Goal: Task Accomplishment & Management: Complete application form

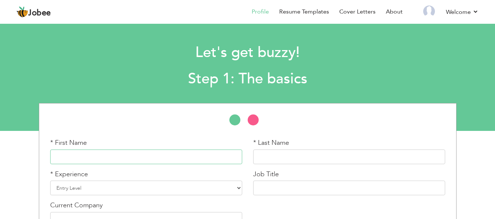
click at [90, 154] on input "text" at bounding box center [146, 157] width 192 height 15
type input "Fiza"
click at [287, 158] on input "text" at bounding box center [349, 157] width 192 height 15
type input "Nadeem"
click at [191, 195] on select "Entry Level Less than 1 Year 1 Year 2 Years 3 Years 4 Years 5 Years 6 Years 7 Y…" at bounding box center [146, 188] width 192 height 15
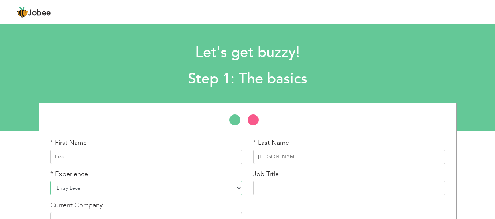
select select "6"
click at [50, 181] on select "Entry Level Less than 1 Year 1 Year 2 Years 3 Years 4 Years 5 Years 6 Years 7 Y…" at bounding box center [146, 188] width 192 height 15
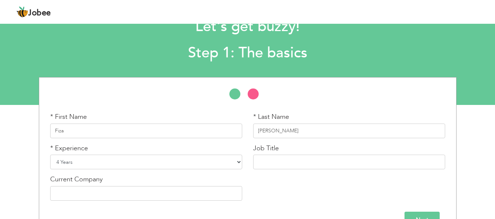
scroll to position [37, 0]
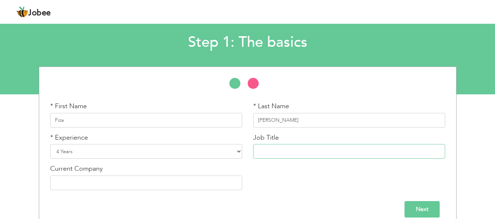
drag, startPoint x: 267, startPoint y: 148, endPoint x: 270, endPoint y: 153, distance: 6.4
click at [267, 148] on input "text" at bounding box center [349, 151] width 192 height 15
type input "F"
type input "Sales Agent"
click at [126, 183] on input "text" at bounding box center [146, 183] width 192 height 15
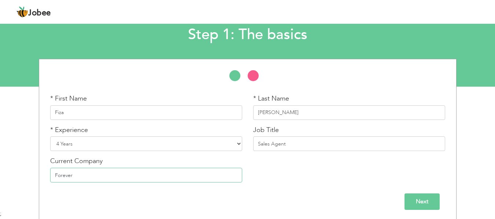
scroll to position [47, 0]
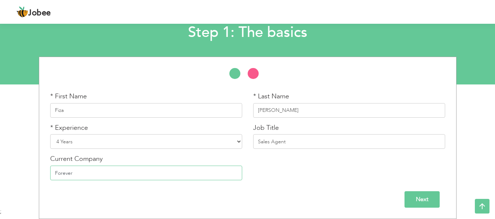
type input "Forever"
click at [415, 197] on input "Next" at bounding box center [421, 200] width 35 height 16
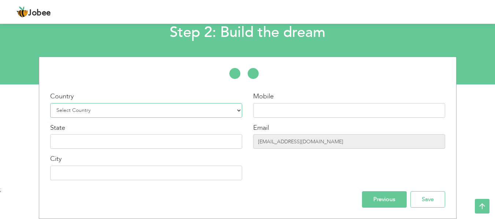
click at [143, 114] on select "Select Country Afghanistan Albania Algeria American Samoa Andorra Angola Anguil…" at bounding box center [146, 110] width 192 height 15
select select "166"
click at [50, 103] on select "Select Country Afghanistan Albania Algeria American Samoa Andorra Angola Anguil…" at bounding box center [146, 110] width 192 height 15
click at [301, 115] on input "text" at bounding box center [349, 110] width 192 height 15
type input "03334755980"
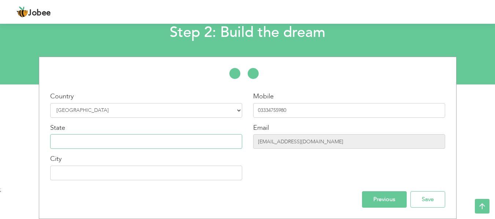
click at [63, 143] on input "text" at bounding box center [146, 141] width 192 height 15
type input "Punjab"
click at [95, 178] on input "text" at bounding box center [146, 173] width 192 height 15
type input "[GEOGRAPHIC_DATA]"
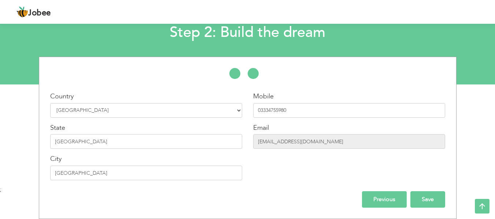
click at [428, 202] on input "Save" at bounding box center [427, 200] width 35 height 16
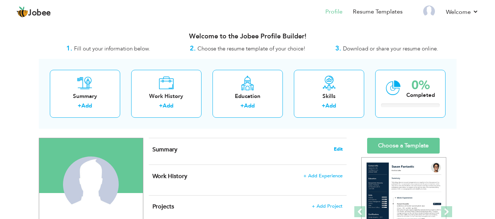
click at [339, 151] on span "Edit" at bounding box center [338, 149] width 9 height 5
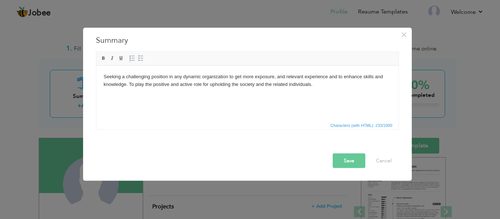
click at [347, 162] on button "Save" at bounding box center [349, 160] width 33 height 15
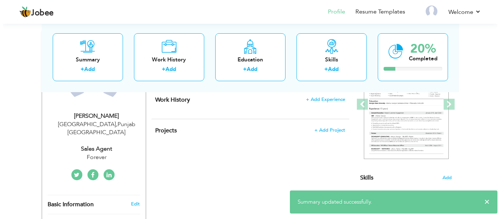
scroll to position [73, 0]
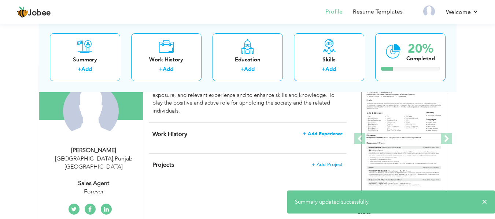
click at [324, 133] on span "+ Add Experience" at bounding box center [323, 134] width 40 height 5
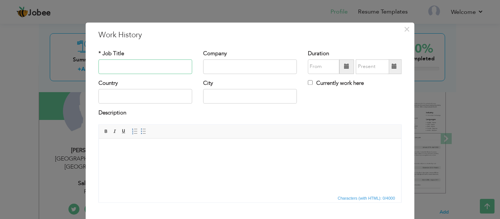
click at [118, 65] on input "text" at bounding box center [146, 66] width 94 height 15
type input "R"
type input "Teacher"
type input "[GEOGRAPHIC_DATA]"
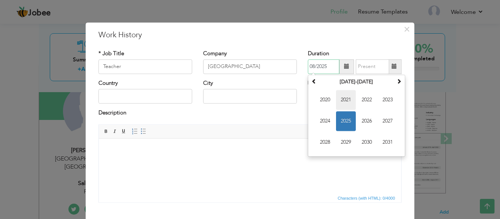
click at [345, 98] on span "2021" at bounding box center [346, 100] width 20 height 20
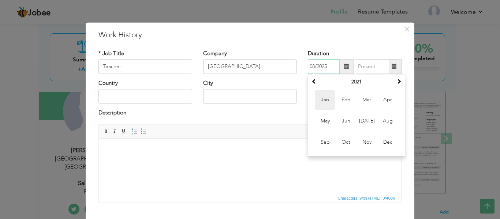
click at [327, 99] on span "Jan" at bounding box center [325, 100] width 20 height 20
type input "01/2021"
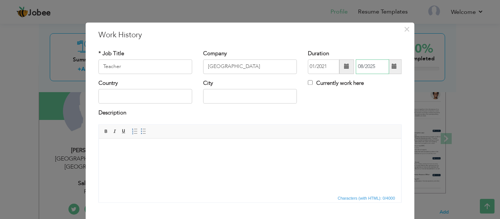
click at [380, 69] on input "08/2025" at bounding box center [372, 66] width 33 height 15
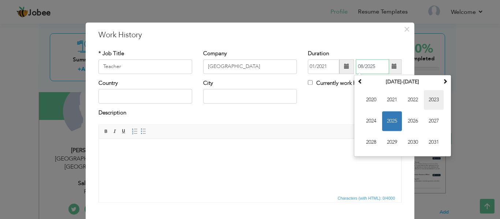
click at [429, 96] on span "2023" at bounding box center [434, 100] width 20 height 20
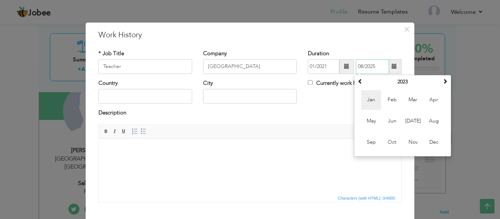
click at [369, 99] on span "Jan" at bounding box center [372, 100] width 20 height 20
type input "01/2023"
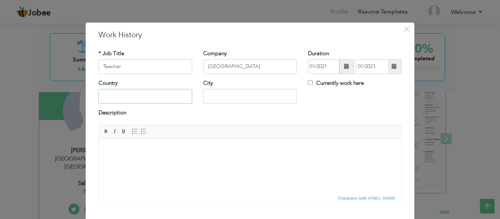
click at [134, 94] on input "text" at bounding box center [146, 96] width 94 height 15
type input "p"
type input "[GEOGRAPHIC_DATA]"
click at [226, 98] on input "text" at bounding box center [250, 96] width 94 height 15
type input "[GEOGRAPHIC_DATA]"
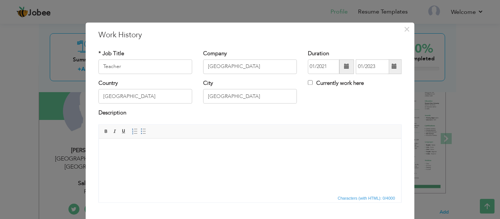
click at [120, 161] on html at bounding box center [250, 150] width 303 height 22
click at [123, 155] on html at bounding box center [250, 150] width 303 height 22
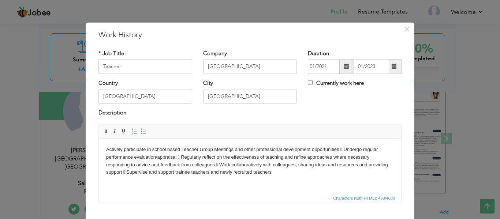
click at [128, 172] on body "Actively participate in school based Teacher Group Meetings and other professio…" at bounding box center [250, 161] width 288 height 30
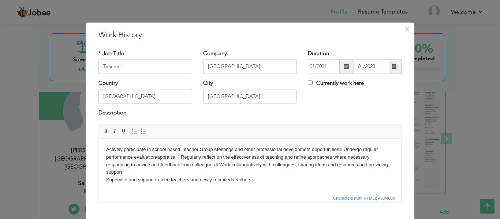
drag, startPoint x: 222, startPoint y: 165, endPoint x: 228, endPoint y: 193, distance: 28.6
click at [223, 165] on body "Actively participate in school based Teacher Group Meetings and other professio…" at bounding box center [250, 165] width 288 height 38
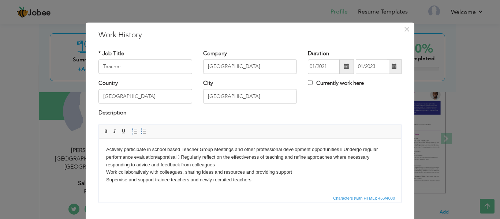
click at [180, 156] on body "Actively participate in school based Teacher Group Meetings and other professio…" at bounding box center [250, 165] width 288 height 38
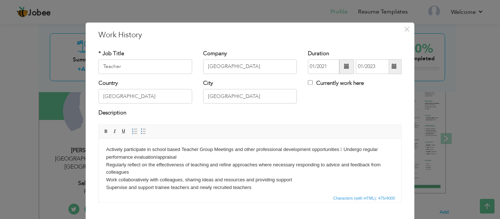
drag, startPoint x: 345, startPoint y: 150, endPoint x: 351, endPoint y: 158, distance: 10.1
click at [345, 150] on body "Actively participate in school based Teacher Group Meetings and other professio…" at bounding box center [250, 169] width 288 height 46
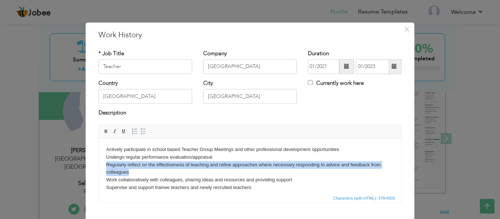
drag, startPoint x: 137, startPoint y: 173, endPoint x: 99, endPoint y: 170, distance: 37.8
click at [101, 166] on html "Actively participate in school based Teacher Group Meetings and other professio…" at bounding box center [250, 169] width 303 height 60
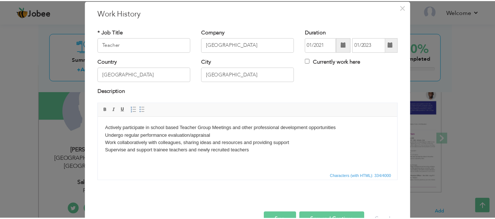
scroll to position [43, 0]
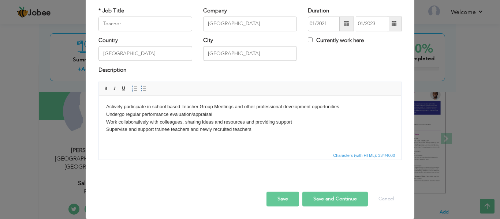
click at [281, 200] on button "Save" at bounding box center [283, 199] width 33 height 15
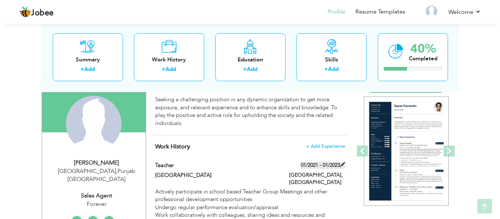
scroll to position [73, 0]
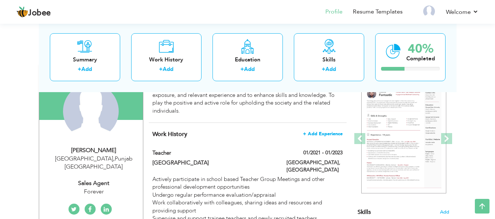
click at [320, 134] on span "+ Add Experience" at bounding box center [323, 134] width 40 height 5
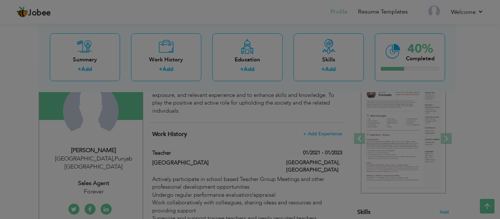
scroll to position [0, 0]
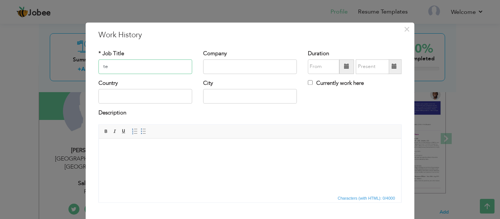
type input "t"
type input "Teacher"
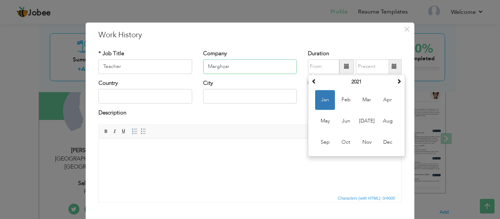
click at [244, 68] on input "Marghzar" at bounding box center [250, 66] width 94 height 15
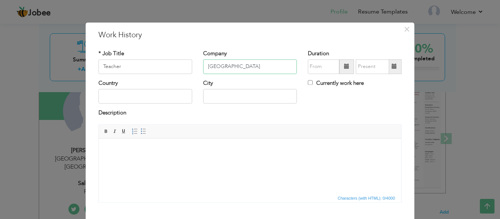
type input "[GEOGRAPHIC_DATA]"
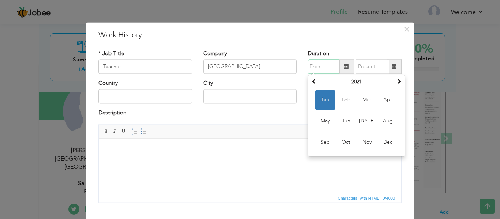
click at [316, 64] on input "text" at bounding box center [324, 66] width 32 height 15
click at [344, 68] on span at bounding box center [346, 66] width 5 height 5
click at [399, 83] on span at bounding box center [399, 81] width 5 height 5
click at [397, 82] on span at bounding box center [399, 81] width 5 height 5
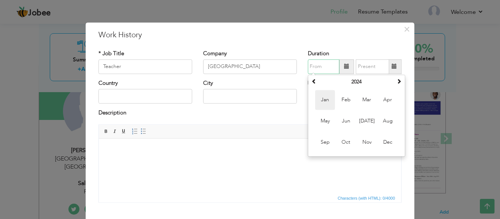
click at [320, 99] on span "Jan" at bounding box center [325, 100] width 20 height 20
type input "01/2024"
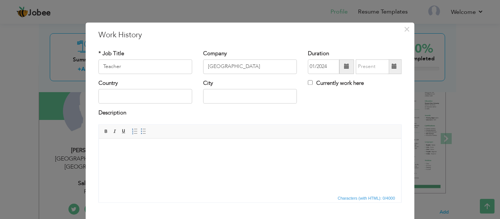
click at [393, 64] on span at bounding box center [394, 66] width 5 height 5
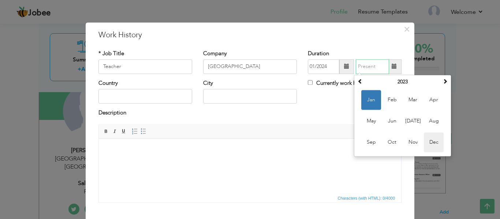
click at [432, 142] on span "Dec" at bounding box center [434, 143] width 20 height 20
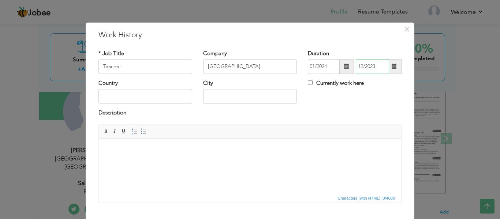
click at [385, 69] on input "12/2023" at bounding box center [372, 66] width 33 height 15
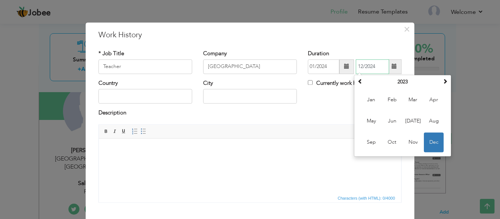
type input "12/2024"
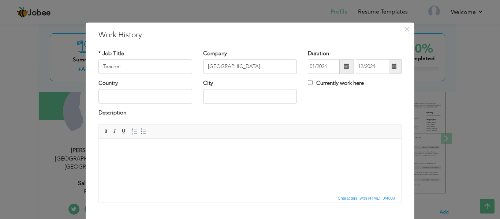
click at [291, 161] on html at bounding box center [250, 150] width 303 height 22
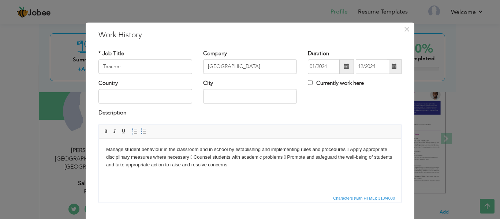
drag, startPoint x: 347, startPoint y: 148, endPoint x: 359, endPoint y: 171, distance: 26.4
click at [347, 148] on body "Manage student behaviour in the classroom and in school by establishing and imp…" at bounding box center [250, 157] width 288 height 23
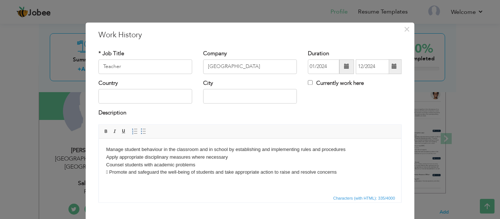
click at [112, 173] on body "Manage student behaviour in the classroom and in school by establishing and imp…" at bounding box center [250, 161] width 288 height 30
click at [118, 88] on div "Country" at bounding box center [146, 91] width 94 height 24
click at [123, 95] on input "text" at bounding box center [146, 96] width 94 height 15
type input "[GEOGRAPHIC_DATA]"
click at [234, 97] on input "text" at bounding box center [250, 96] width 94 height 15
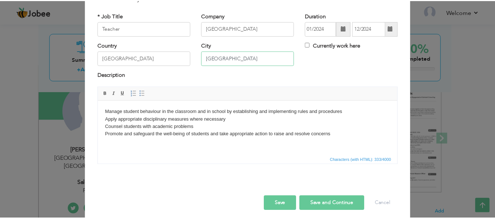
scroll to position [43, 0]
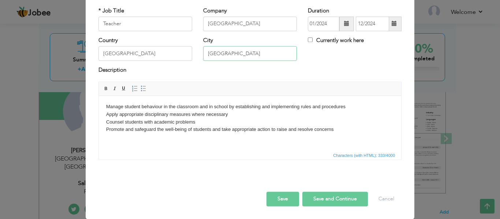
type input "[GEOGRAPHIC_DATA]"
click at [280, 198] on button "Save" at bounding box center [283, 199] width 33 height 15
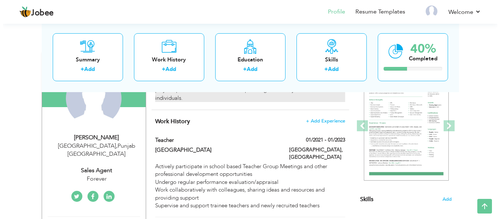
scroll to position [73, 0]
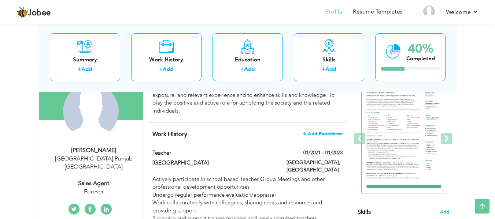
click at [322, 132] on span "+ Add Experience" at bounding box center [323, 134] width 40 height 5
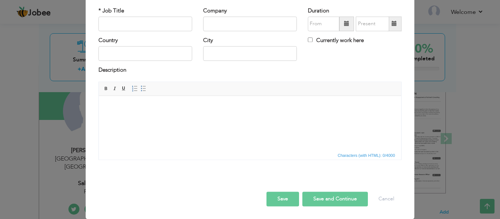
scroll to position [0, 0]
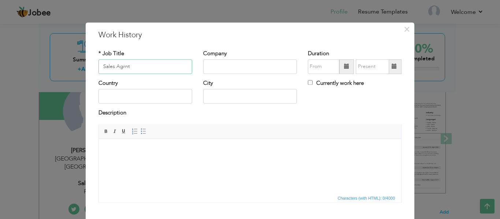
click at [121, 67] on input "Sales Agrnt" at bounding box center [146, 66] width 94 height 15
type input "Sales Agent"
click at [252, 67] on input "text" at bounding box center [250, 66] width 94 height 15
type input "Forever Online Business"
click at [148, 101] on input "text" at bounding box center [146, 96] width 94 height 15
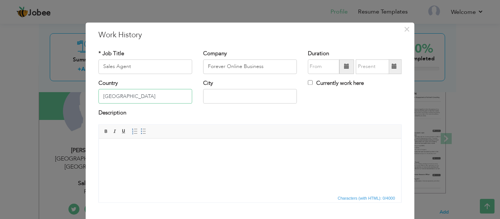
type input "[GEOGRAPHIC_DATA]"
click at [236, 97] on input "text" at bounding box center [250, 96] width 94 height 15
type input "[GEOGRAPHIC_DATA]"
click at [304, 81] on div "Currently work here" at bounding box center [355, 86] width 105 height 15
click at [309, 83] on input "Currently work here" at bounding box center [310, 82] width 5 height 5
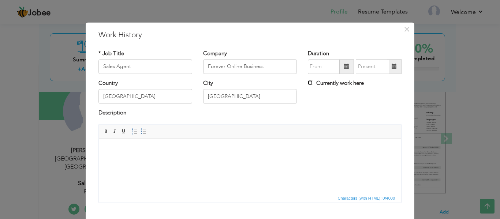
checkbox input "true"
click at [340, 69] on span at bounding box center [347, 66] width 15 height 15
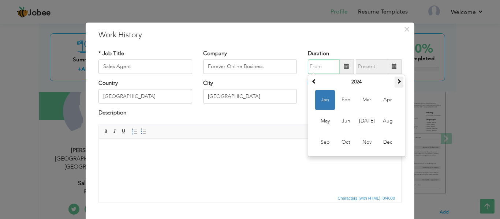
click at [399, 81] on span at bounding box center [399, 81] width 5 height 5
click at [397, 81] on span at bounding box center [399, 81] width 5 height 5
click at [312, 82] on span at bounding box center [314, 81] width 5 height 5
click at [397, 82] on span at bounding box center [399, 81] width 5 height 5
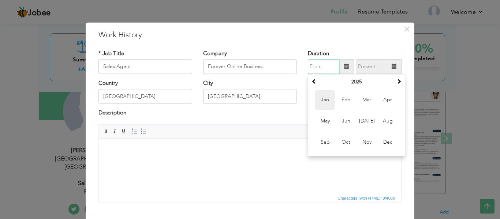
click at [320, 105] on span "Jan" at bounding box center [325, 100] width 20 height 20
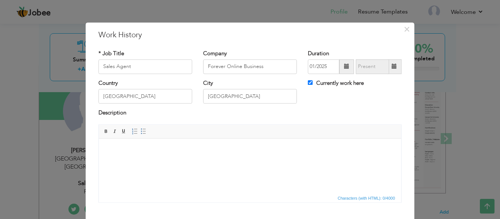
click at [344, 68] on span at bounding box center [346, 66] width 5 height 5
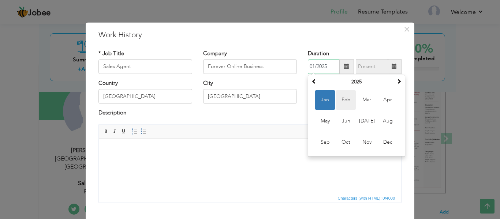
click at [344, 100] on span "Feb" at bounding box center [346, 100] width 20 height 20
type input "02/2025"
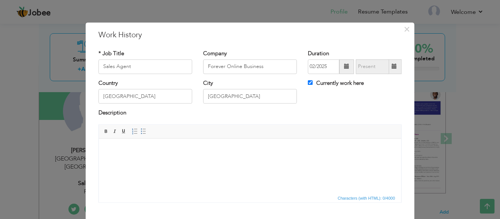
click at [122, 155] on html at bounding box center [250, 150] width 303 height 22
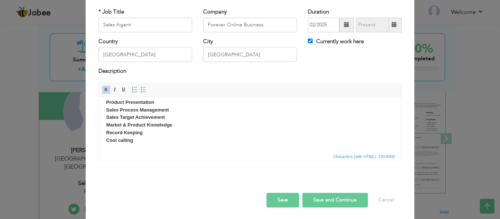
scroll to position [43, 0]
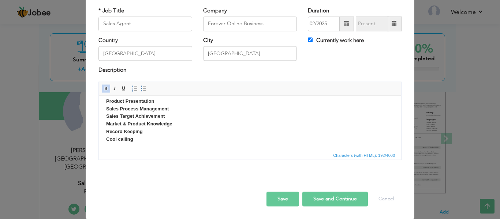
click at [278, 196] on button "Save" at bounding box center [283, 199] width 33 height 15
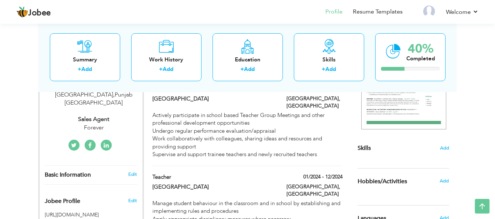
scroll to position [120, 0]
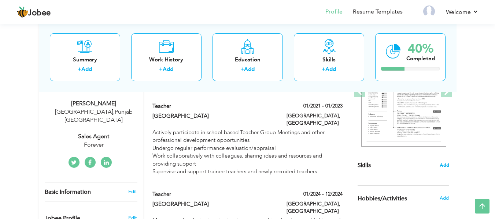
click at [442, 164] on span "Add" at bounding box center [445, 165] width 10 height 7
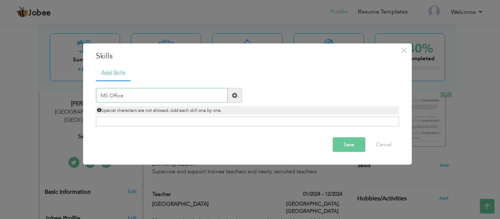
type input "MS Office"
click at [236, 97] on span at bounding box center [234, 95] width 5 height 5
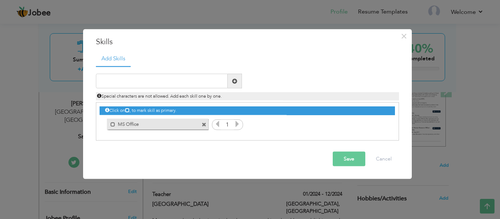
click at [238, 125] on icon at bounding box center [237, 124] width 7 height 7
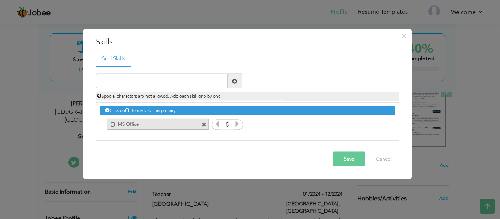
click at [238, 125] on icon at bounding box center [237, 124] width 7 height 7
click at [354, 162] on button "Save" at bounding box center [349, 159] width 33 height 15
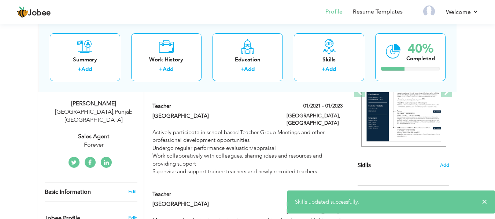
scroll to position [157, 0]
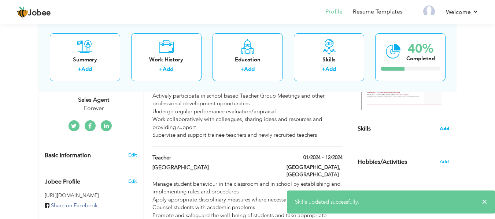
click at [445, 131] on span "Add" at bounding box center [445, 129] width 10 height 7
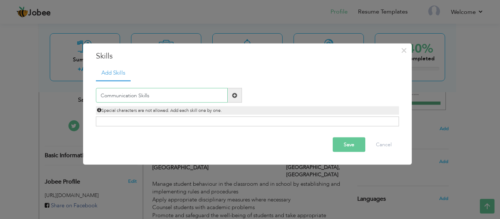
type input "Communication Skills"
click at [232, 95] on span at bounding box center [235, 95] width 14 height 15
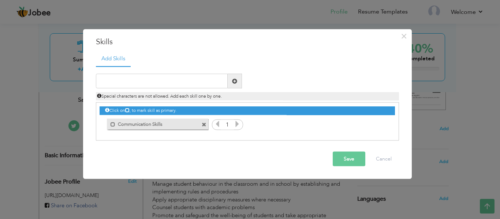
click at [242, 127] on div "1" at bounding box center [227, 124] width 31 height 11
click at [241, 127] on div "1" at bounding box center [227, 124] width 31 height 11
click at [240, 127] on icon at bounding box center [237, 124] width 7 height 7
click at [239, 127] on icon at bounding box center [237, 124] width 7 height 7
click at [238, 127] on icon at bounding box center [237, 124] width 7 height 7
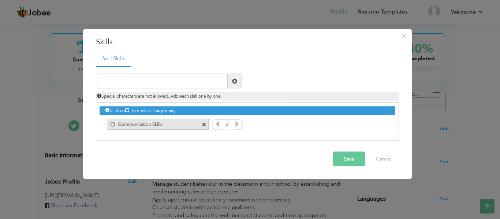
click at [238, 127] on icon at bounding box center [237, 124] width 7 height 7
click at [236, 126] on icon at bounding box center [237, 124] width 7 height 7
click at [339, 159] on button "Save" at bounding box center [349, 159] width 33 height 15
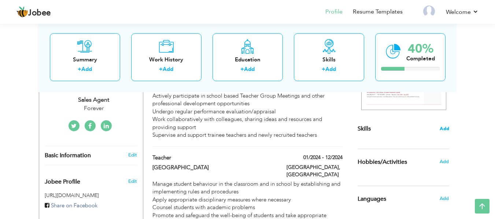
click at [444, 129] on span "Add" at bounding box center [445, 129] width 10 height 7
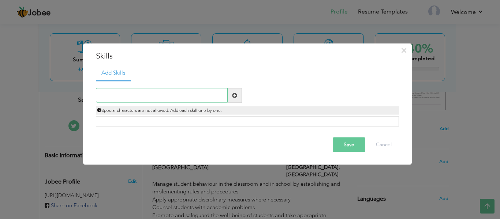
click at [173, 93] on input "text" at bounding box center [162, 95] width 132 height 15
click at [383, 145] on button "Cancel" at bounding box center [384, 145] width 30 height 15
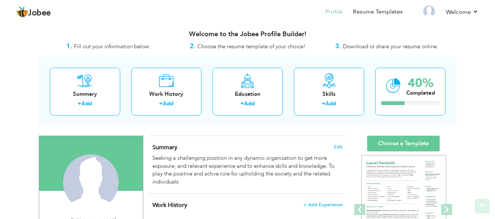
scroll to position [0, 0]
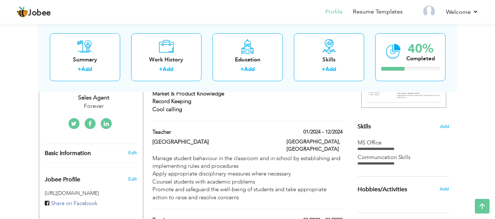
scroll to position [147, 0]
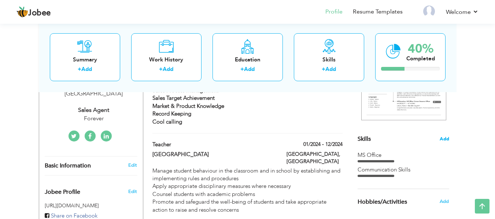
click at [447, 140] on span "Add" at bounding box center [445, 139] width 10 height 7
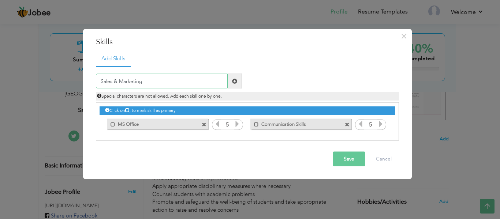
type input "Sales & Marketing"
click at [235, 84] on span at bounding box center [234, 80] width 5 height 5
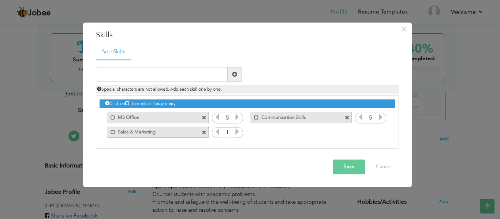
click at [236, 133] on icon at bounding box center [237, 132] width 7 height 7
click at [350, 165] on button "Save" at bounding box center [349, 167] width 33 height 15
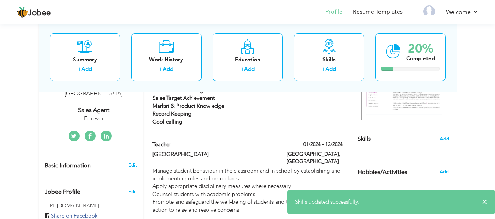
click at [445, 137] on span "Add" at bounding box center [445, 139] width 10 height 7
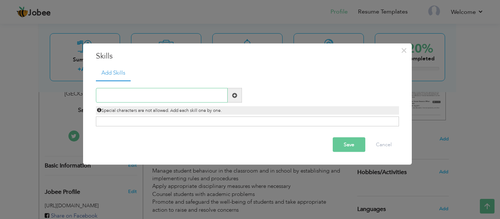
type input "H"
type input "Teaching"
click at [234, 93] on span at bounding box center [234, 95] width 5 height 5
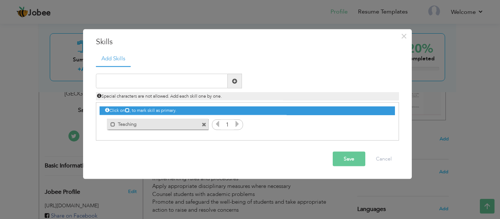
click at [234, 122] on icon at bounding box center [237, 124] width 7 height 7
click at [237, 125] on icon at bounding box center [237, 124] width 7 height 7
click at [237, 124] on icon at bounding box center [237, 124] width 7 height 7
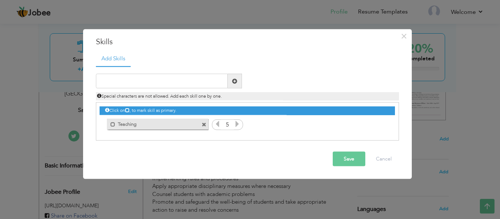
click at [237, 124] on icon at bounding box center [237, 124] width 7 height 7
click at [351, 161] on button "Save" at bounding box center [349, 159] width 33 height 15
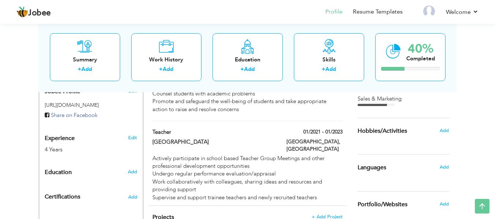
scroll to position [256, 0]
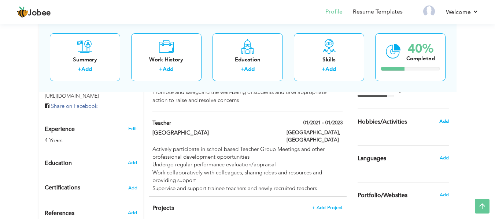
click at [441, 120] on span "Add" at bounding box center [444, 121] width 10 height 7
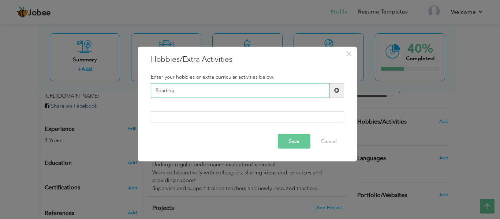
type input "Reading"
click at [338, 95] on span at bounding box center [337, 90] width 14 height 15
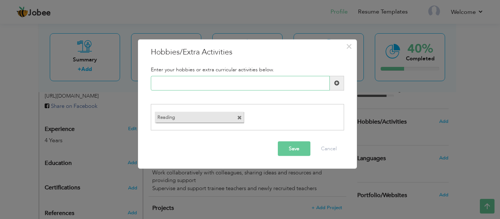
click at [177, 84] on input "text" at bounding box center [240, 83] width 179 height 15
type input "c"
type input "cooking"
click at [340, 85] on span at bounding box center [337, 83] width 14 height 15
click at [201, 85] on input "text" at bounding box center [240, 83] width 179 height 15
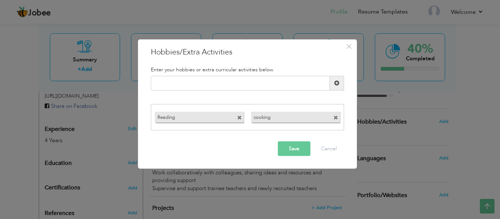
click at [289, 151] on button "Save" at bounding box center [294, 149] width 33 height 15
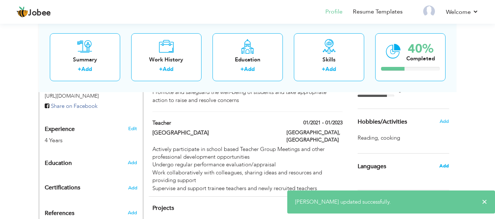
click at [445, 163] on span "Add" at bounding box center [444, 166] width 10 height 7
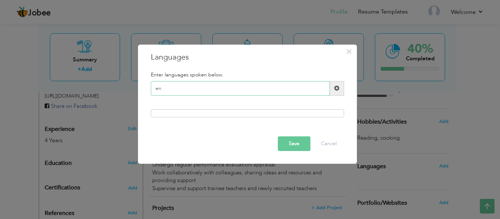
type input "e"
type input "English"
click at [339, 86] on span at bounding box center [336, 88] width 5 height 5
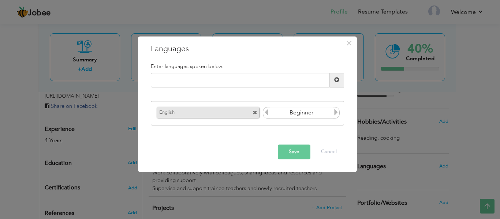
click at [337, 111] on icon at bounding box center [336, 113] width 7 height 7
click at [197, 82] on input "text" at bounding box center [240, 80] width 179 height 15
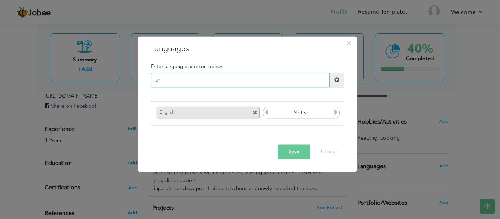
type input "u"
type input "Urdu"
click at [335, 82] on span at bounding box center [336, 80] width 5 height 5
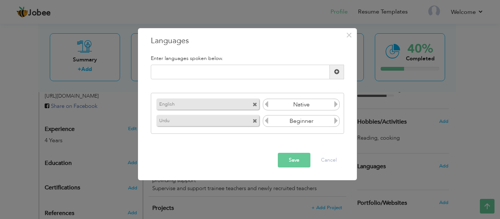
click at [335, 122] on icon at bounding box center [336, 121] width 7 height 7
click at [288, 163] on button "Save" at bounding box center [294, 160] width 33 height 15
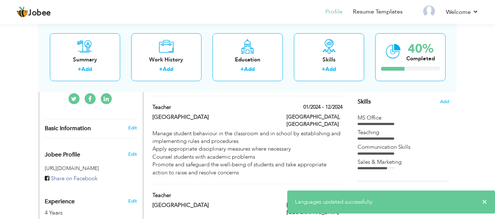
scroll to position [183, 0]
click at [440, 105] on span "Add" at bounding box center [445, 102] width 10 height 7
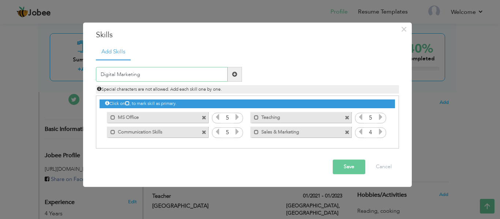
type input "Digital Marketing"
click at [236, 76] on span at bounding box center [234, 74] width 5 height 5
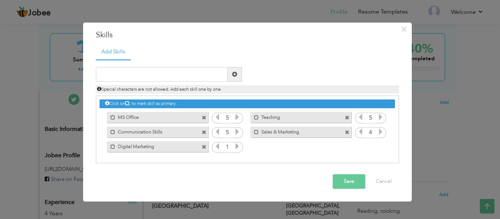
click at [237, 149] on icon at bounding box center [237, 147] width 7 height 7
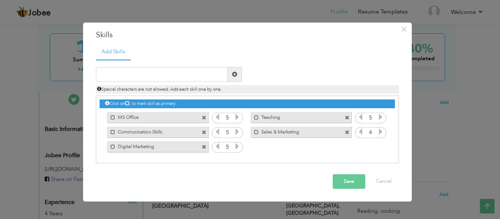
click at [237, 149] on icon at bounding box center [237, 147] width 7 height 7
click at [355, 185] on button "Save" at bounding box center [349, 182] width 33 height 15
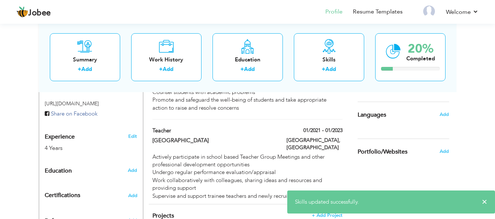
scroll to position [262, 0]
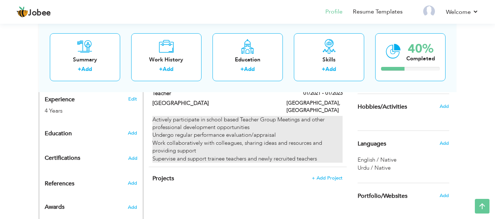
scroll to position [298, 0]
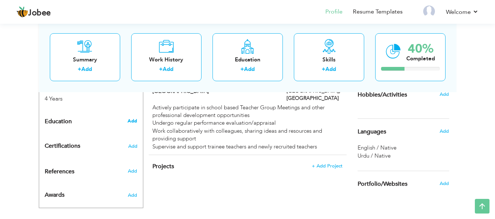
click at [129, 118] on span "Add" at bounding box center [132, 121] width 10 height 7
radio input "true"
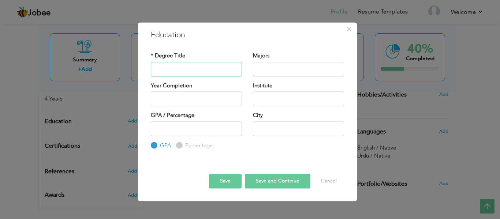
click at [171, 71] on input "text" at bounding box center [196, 69] width 91 height 15
type input "Matric"
click at [296, 74] on input "text" at bounding box center [298, 69] width 91 height 15
type input "Humainties"
type input "2025"
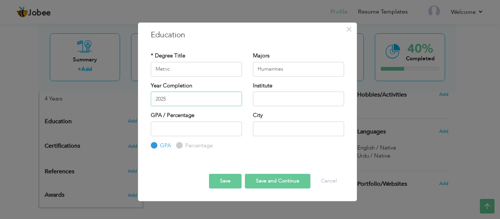
click at [222, 97] on input "2025" at bounding box center [196, 99] width 91 height 15
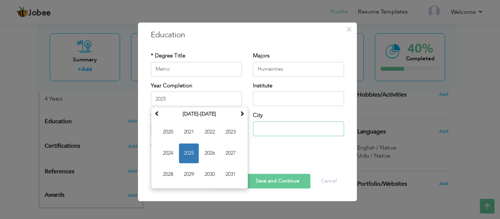
click at [265, 125] on input "text" at bounding box center [298, 129] width 91 height 15
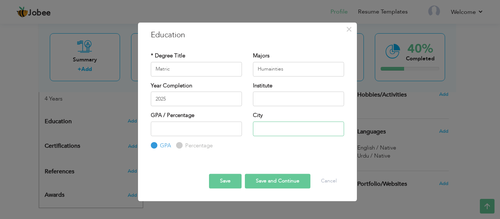
type input "[GEOGRAPHIC_DATA]"
click at [276, 95] on input "text" at bounding box center [298, 99] width 91 height 15
drag, startPoint x: 266, startPoint y: 100, endPoint x: 271, endPoint y: 133, distance: 33.6
click at [267, 100] on input "BISE [GEOGRAPHIC_DATA]" at bounding box center [298, 99] width 91 height 15
type input "B.I.S.E [GEOGRAPHIC_DATA]"
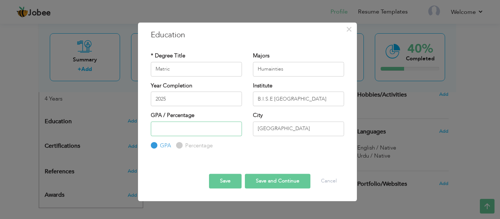
click at [185, 133] on input "number" at bounding box center [196, 129] width 91 height 15
click at [182, 99] on input "2025" at bounding box center [196, 99] width 91 height 15
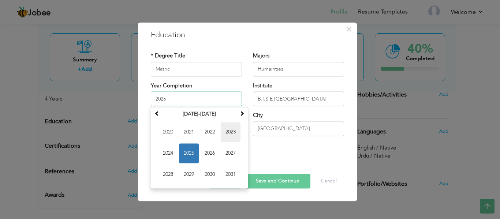
click at [224, 136] on span "2023" at bounding box center [231, 132] width 20 height 20
type input "2023"
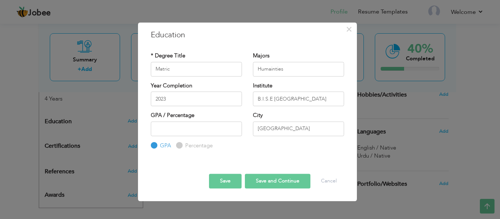
click at [227, 182] on button "Save" at bounding box center [225, 181] width 33 height 15
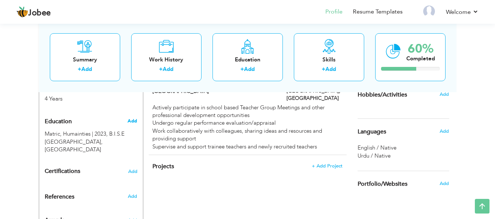
click at [131, 118] on span "Add" at bounding box center [132, 121] width 10 height 7
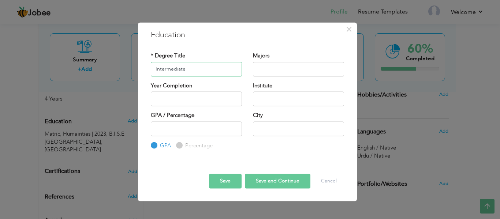
type input "Intermediate"
click at [307, 70] on input "text" at bounding box center [298, 69] width 91 height 15
type input "Humainties"
click at [186, 101] on input "text" at bounding box center [196, 99] width 91 height 15
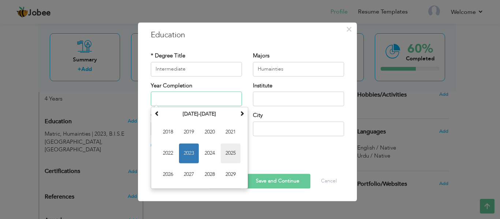
click at [226, 151] on span "2025" at bounding box center [231, 154] width 20 height 20
type input "2025"
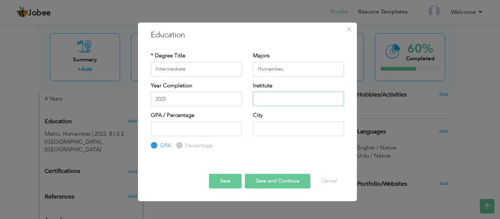
click at [268, 94] on input "text" at bounding box center [298, 99] width 91 height 15
type input "B.I.S.E Lahore"
click at [272, 126] on input "text" at bounding box center [298, 129] width 91 height 15
type input "[GEOGRAPHIC_DATA]"
click at [226, 181] on button "Save" at bounding box center [225, 181] width 33 height 15
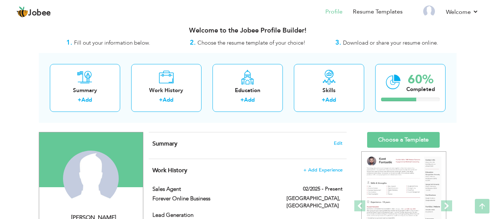
scroll to position [0, 0]
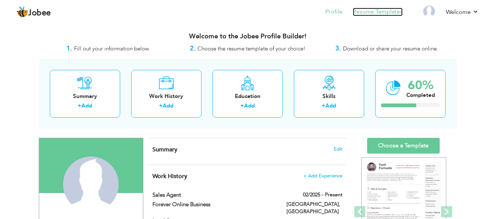
click at [375, 12] on link "Resume Templates" at bounding box center [378, 12] width 50 height 8
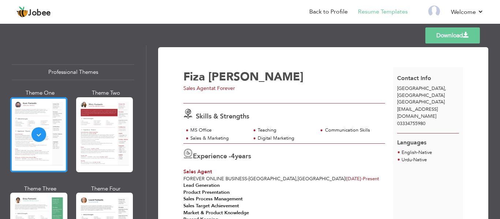
click at [106, 140] on div at bounding box center [104, 134] width 57 height 75
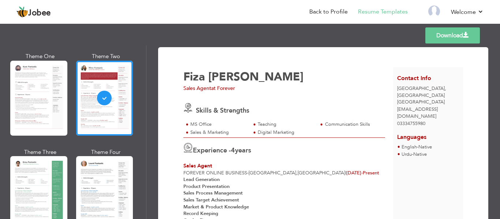
click at [59, 88] on div at bounding box center [38, 98] width 57 height 75
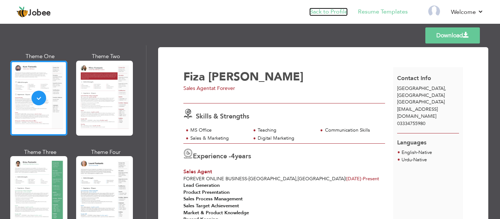
drag, startPoint x: 337, startPoint y: 12, endPoint x: 343, endPoint y: 12, distance: 6.2
click at [337, 12] on link "Back to Profile" at bounding box center [329, 12] width 38 height 8
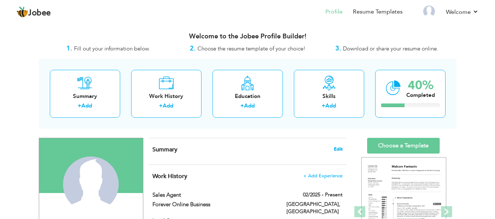
click at [338, 152] on span "Edit" at bounding box center [338, 149] width 9 height 5
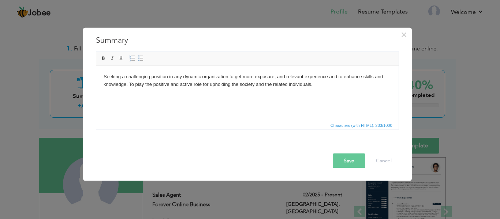
click at [341, 162] on button "Save" at bounding box center [349, 160] width 33 height 15
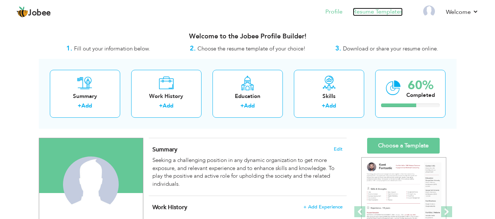
click at [382, 13] on link "Resume Templates" at bounding box center [378, 12] width 50 height 8
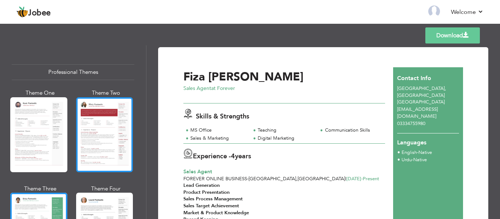
click at [78, 132] on div at bounding box center [104, 134] width 57 height 75
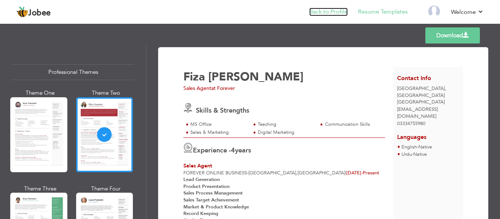
click at [335, 8] on link "Back to Profile" at bounding box center [329, 12] width 38 height 8
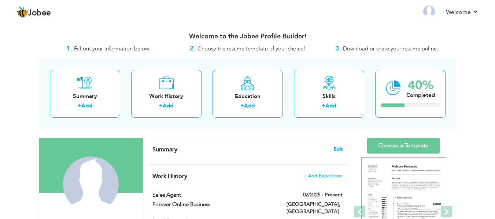
click at [334, 150] on span "Edit" at bounding box center [338, 149] width 9 height 5
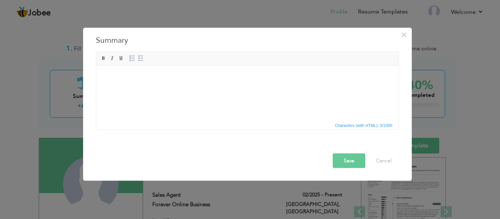
click at [193, 88] on html at bounding box center [247, 77] width 303 height 22
click at [170, 88] on html at bounding box center [247, 77] width 303 height 22
click at [122, 74] on body at bounding box center [247, 77] width 288 height 8
paste body
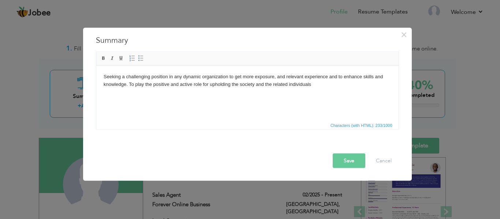
click at [341, 162] on button "Save" at bounding box center [349, 160] width 33 height 15
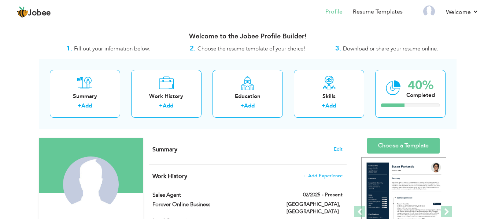
click at [163, 153] on span "Summary" at bounding box center [164, 150] width 25 height 8
click at [334, 151] on span "Edit" at bounding box center [338, 149] width 9 height 5
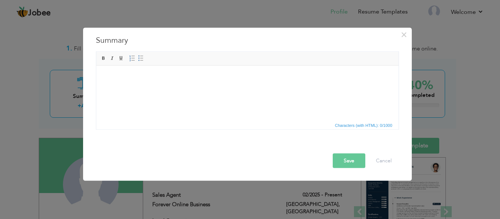
click at [140, 88] on html at bounding box center [247, 77] width 303 height 22
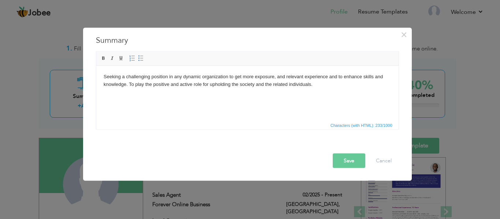
click at [345, 157] on button "Save" at bounding box center [349, 160] width 33 height 15
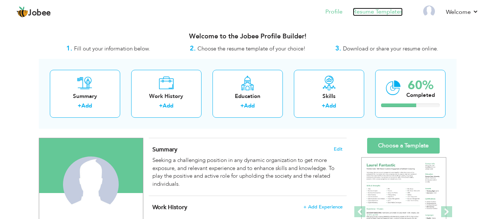
click at [384, 13] on link "Resume Templates" at bounding box center [378, 12] width 50 height 8
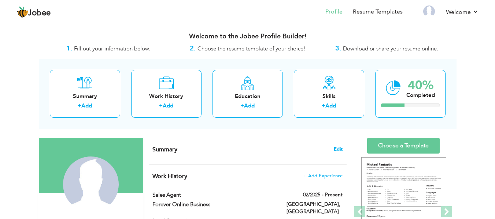
click at [335, 149] on span "Edit" at bounding box center [338, 149] width 9 height 5
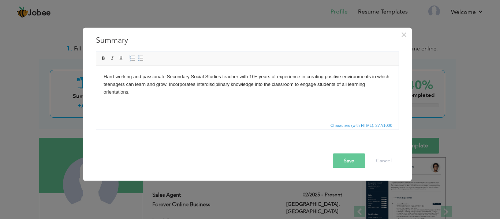
click at [254, 74] on body "Hard-working and passionate Secondary Social Studies teacher with 10+ years of …" at bounding box center [247, 84] width 288 height 23
click at [347, 159] on button "Save" at bounding box center [349, 160] width 33 height 15
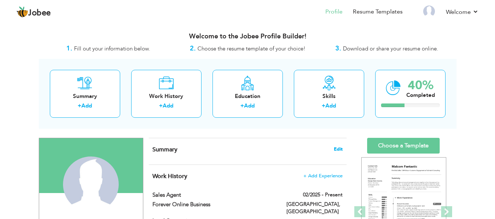
click at [336, 150] on span "Edit" at bounding box center [338, 149] width 9 height 5
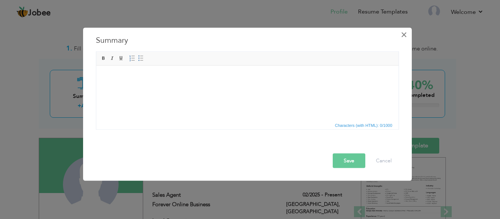
click at [405, 36] on span "×" at bounding box center [404, 34] width 6 height 13
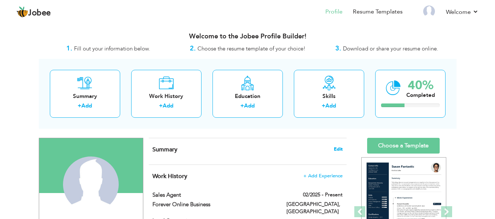
click at [335, 152] on span "Edit" at bounding box center [338, 149] width 9 height 5
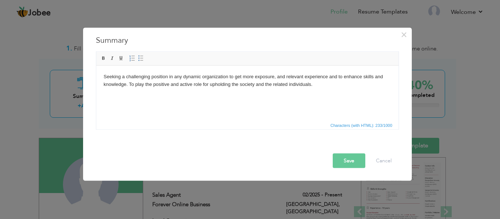
click at [343, 163] on button "Save" at bounding box center [349, 160] width 33 height 15
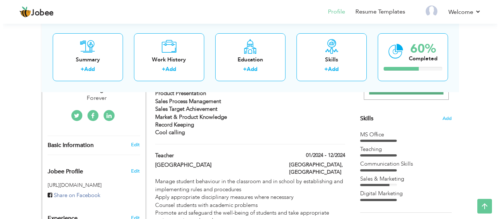
scroll to position [183, 0]
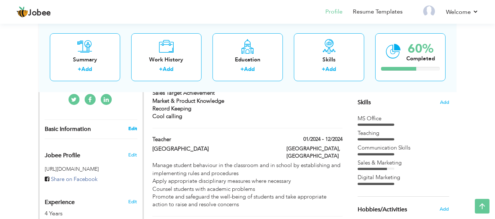
click at [132, 126] on link "Edit" at bounding box center [132, 129] width 9 height 7
type input "Fiza"
type input "[PERSON_NAME]"
type input "03334755980"
select select "number:166"
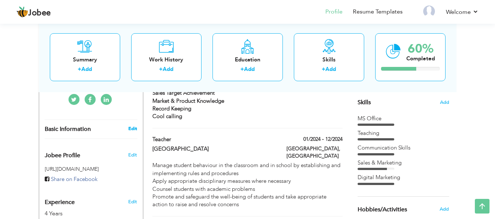
type input "[GEOGRAPHIC_DATA]"
select select "number:6"
type input "Forever"
type input "Sales Agent"
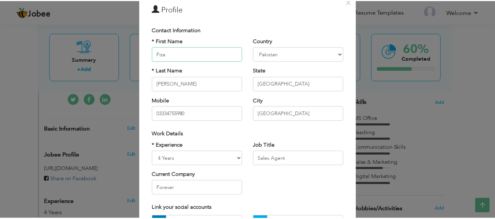
scroll to position [0, 0]
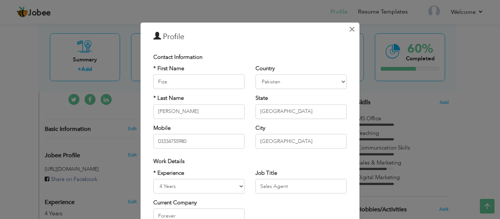
click at [351, 27] on span "×" at bounding box center [352, 29] width 6 height 13
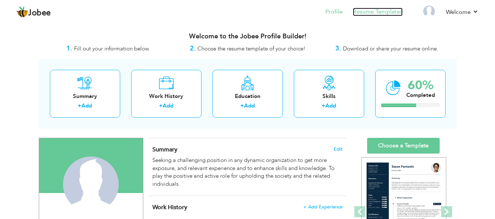
click at [375, 12] on link "Resume Templates" at bounding box center [378, 12] width 50 height 8
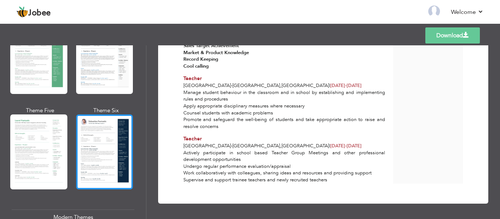
scroll to position [183, 0]
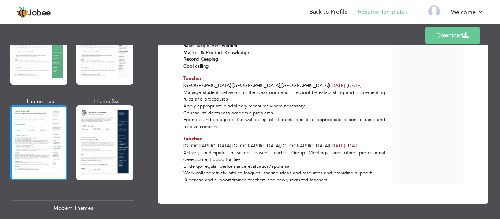
click at [10, 136] on div at bounding box center [38, 142] width 57 height 75
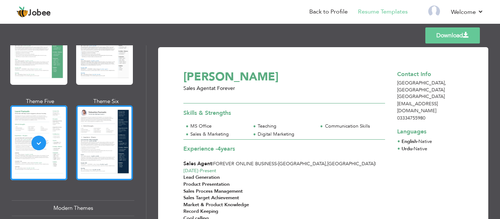
scroll to position [0, 0]
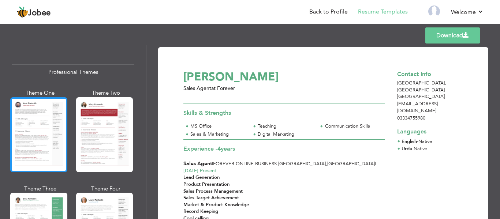
click at [50, 123] on div at bounding box center [38, 134] width 57 height 75
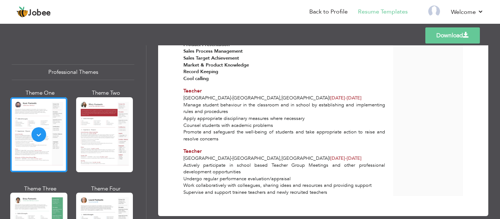
scroll to position [160, 0]
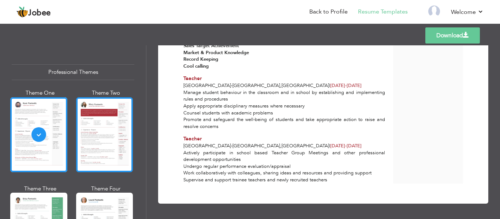
click at [123, 151] on div at bounding box center [104, 134] width 57 height 75
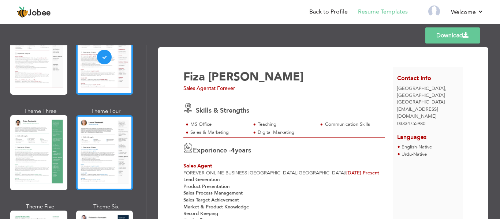
scroll to position [147, 0]
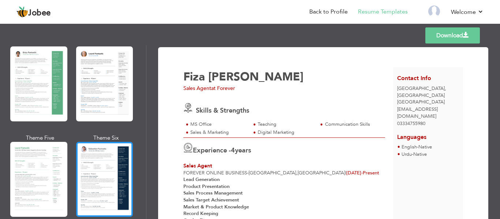
click at [104, 155] on div at bounding box center [104, 179] width 57 height 75
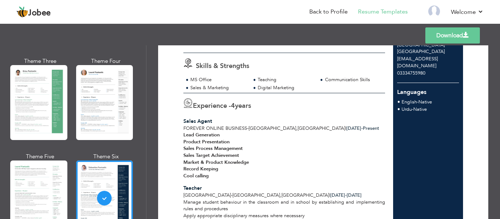
scroll to position [110, 0]
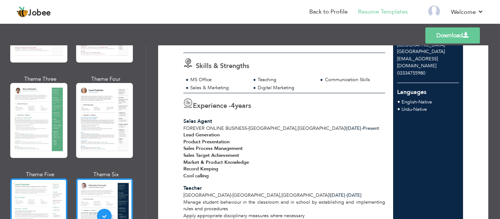
click at [29, 200] on div at bounding box center [38, 216] width 57 height 75
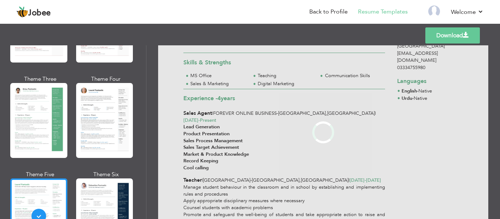
scroll to position [0, 0]
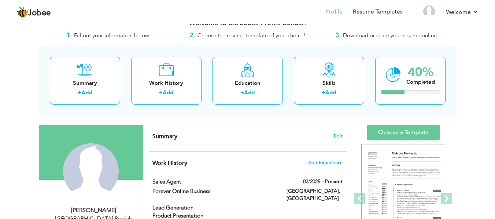
scroll to position [37, 0]
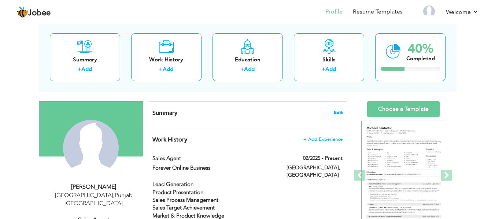
click at [341, 113] on span "Edit" at bounding box center [338, 112] width 9 height 5
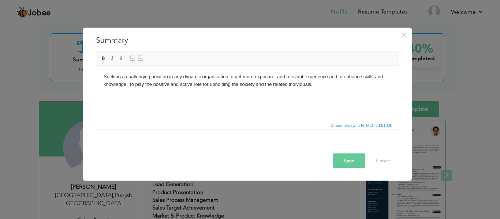
click at [357, 160] on button "Save" at bounding box center [349, 160] width 33 height 15
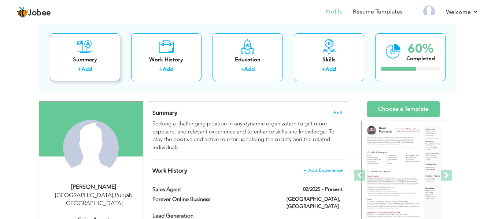
click at [80, 65] on div "Summary + Add" at bounding box center [85, 57] width 70 height 48
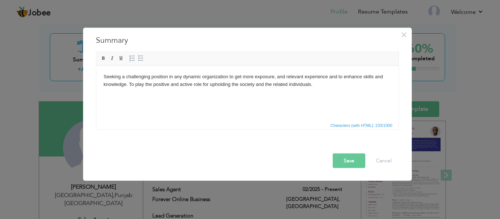
click at [347, 159] on button "Save" at bounding box center [349, 160] width 33 height 15
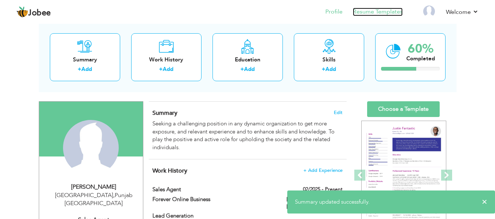
click at [379, 12] on link "Resume Templates" at bounding box center [378, 12] width 50 height 8
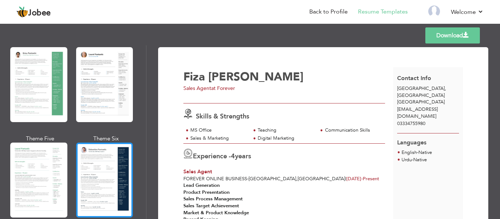
scroll to position [147, 0]
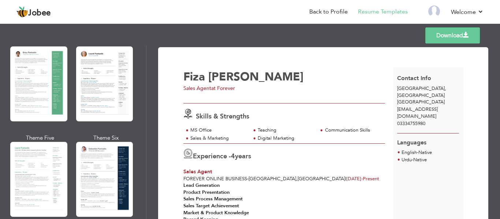
click at [450, 33] on link "Download" at bounding box center [453, 35] width 55 height 16
